Goal: Use online tool/utility: Utilize a website feature to perform a specific function

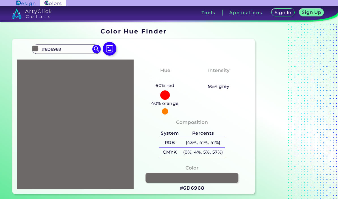
scroll to position [19, 0]
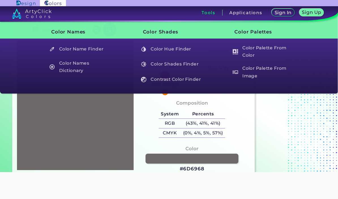
click at [213, 13] on h3 "Tools" at bounding box center [209, 12] width 14 height 4
click at [260, 72] on h5 "Color Palette From Image" at bounding box center [263, 72] width 66 height 16
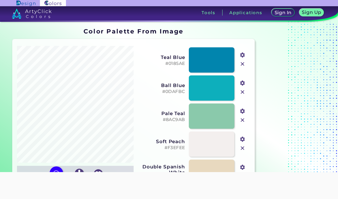
click at [65, 56] on div at bounding box center [75, 105] width 117 height 122
click at [0, 0] on input "file" at bounding box center [0, 0] width 0 height 0
type input "#322c21"
type input "#e8ae9b"
type input "#98a29c"
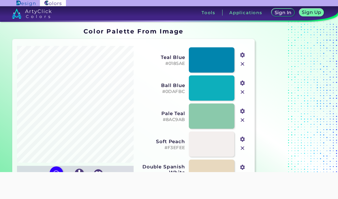
type input "#f2cdb0"
type input "#696c65"
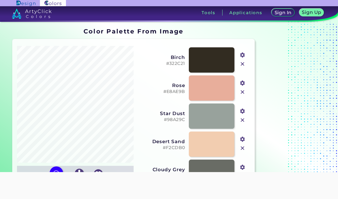
click at [208, 19] on div "Sign In Sign Up My Profile My Details Color Palettes Sign Out Tools Applications" at bounding box center [230, 14] width 215 height 17
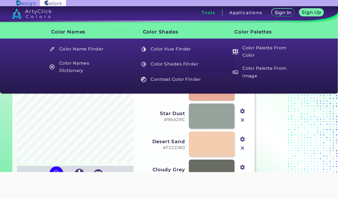
click at [210, 13] on h3 "Tools" at bounding box center [209, 12] width 14 height 4
click at [174, 52] on h5 "Color Hue Finder" at bounding box center [172, 49] width 66 height 11
